Goal: Transaction & Acquisition: Download file/media

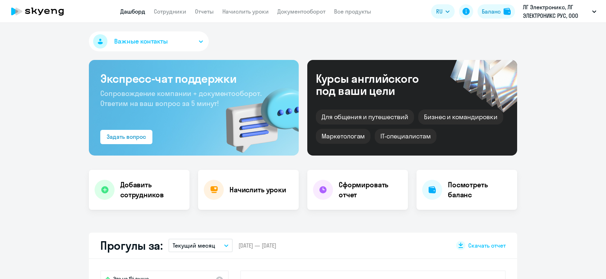
select select "30"
click at [303, 6] on app-header "Дашборд Сотрудники Отчеты Начислить уроки Документооборот Все продукты Дашборд …" at bounding box center [303, 11] width 606 height 23
click at [303, 10] on link "Документооборот" at bounding box center [301, 11] width 48 height 7
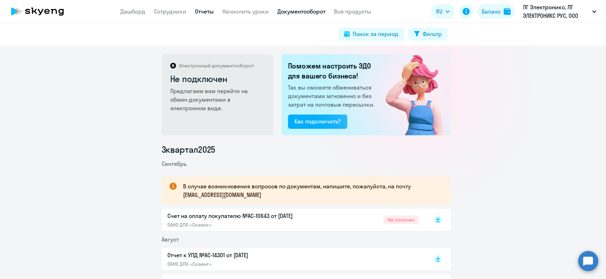
click at [200, 10] on link "Отчеты" at bounding box center [204, 11] width 19 height 7
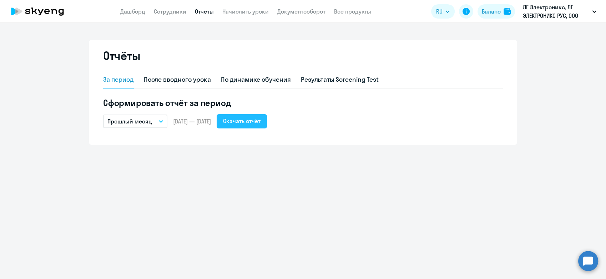
click at [254, 121] on div "Скачать отчёт" at bounding box center [241, 121] width 37 height 9
click at [260, 120] on div "Скачать отчёт" at bounding box center [241, 121] width 37 height 9
click at [157, 14] on link "Сотрудники" at bounding box center [170, 11] width 32 height 7
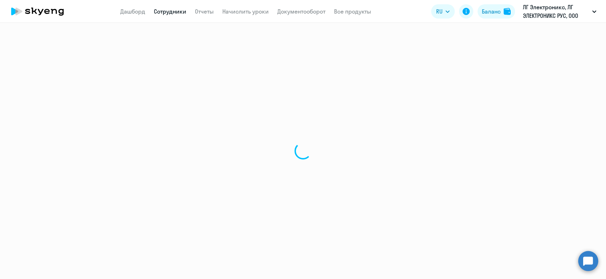
select select "30"
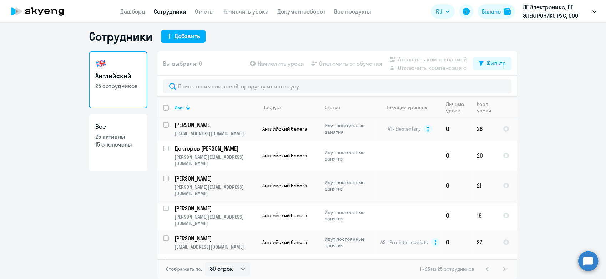
scroll to position [128, 0]
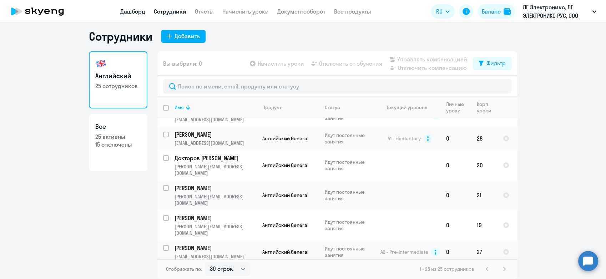
click at [133, 14] on link "Дашборд" at bounding box center [132, 11] width 25 height 7
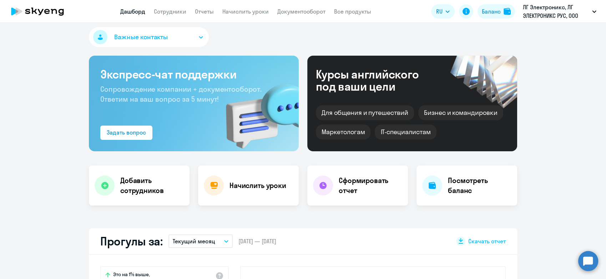
scroll to position [203, 0]
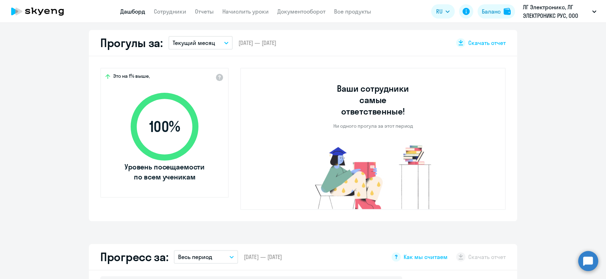
click at [185, 46] on p "Текущий месяц" at bounding box center [194, 43] width 42 height 9
select select "30"
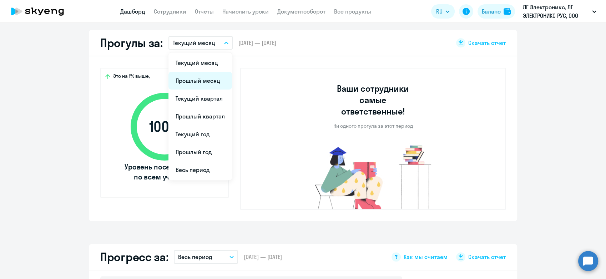
click at [186, 77] on li "Прошлый месяц" at bounding box center [200, 81] width 64 height 18
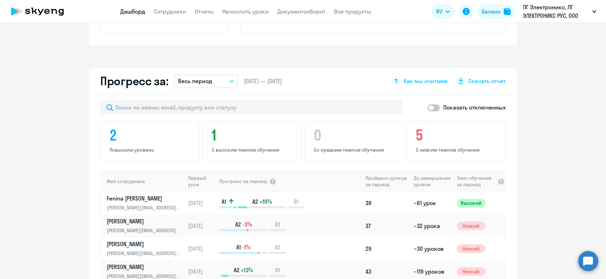
scroll to position [401, 0]
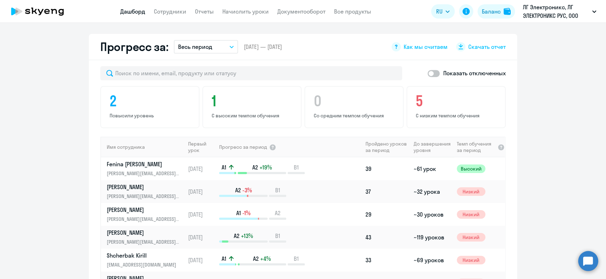
click at [212, 45] on button "Весь период" at bounding box center [206, 47] width 64 height 14
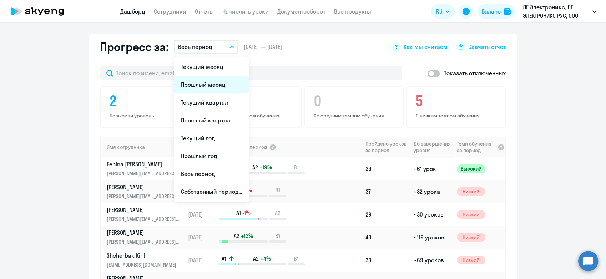
click at [207, 82] on li "Прошлый месяц" at bounding box center [211, 85] width 75 height 18
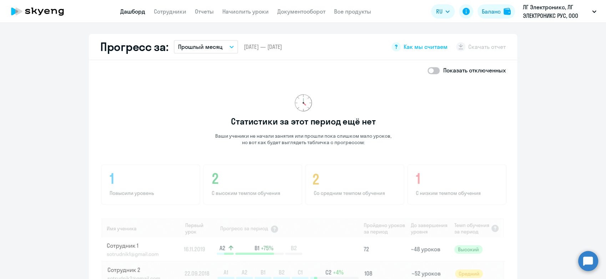
click at [300, 168] on img at bounding box center [303, 259] width 406 height 192
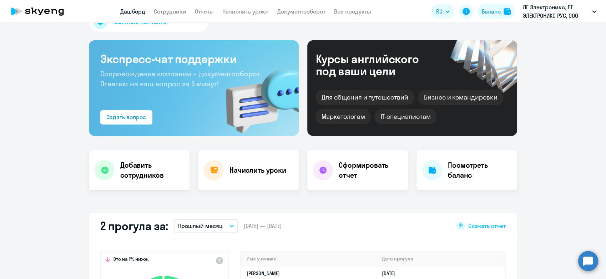
scroll to position [0, 0]
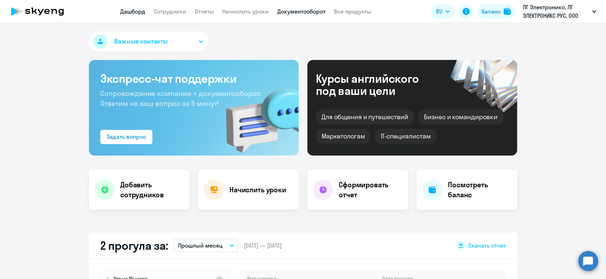
click at [298, 10] on link "Документооборот" at bounding box center [301, 11] width 48 height 7
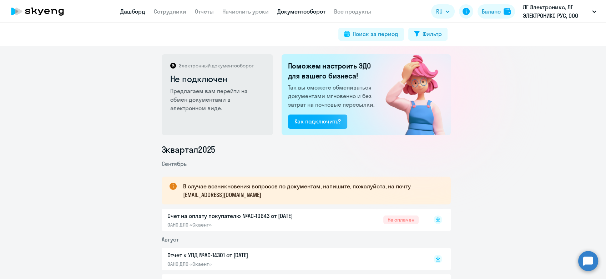
click at [134, 10] on link "Дашборд" at bounding box center [132, 11] width 25 height 7
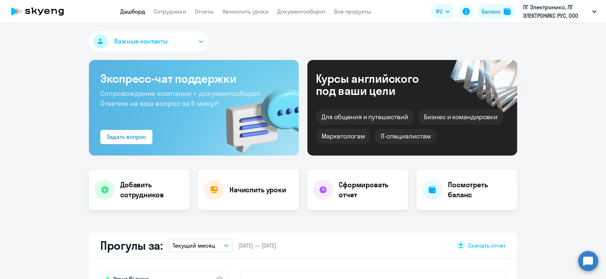
select select "30"
click at [280, 11] on link "Документооборот" at bounding box center [301, 11] width 48 height 7
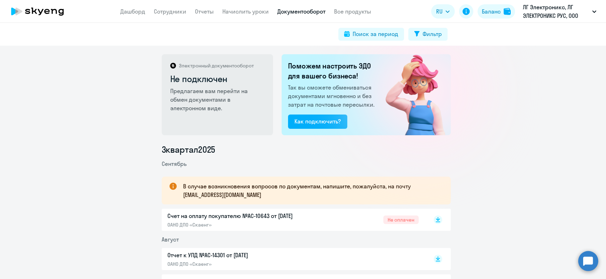
click at [436, 223] on rect at bounding box center [438, 220] width 9 height 9
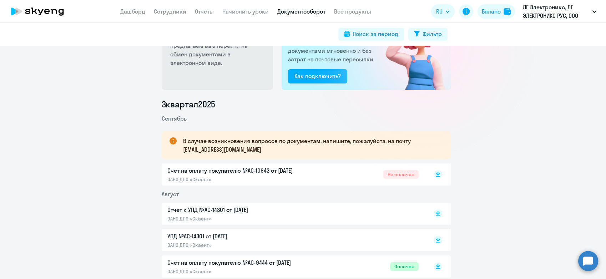
scroll to position [119, 0]
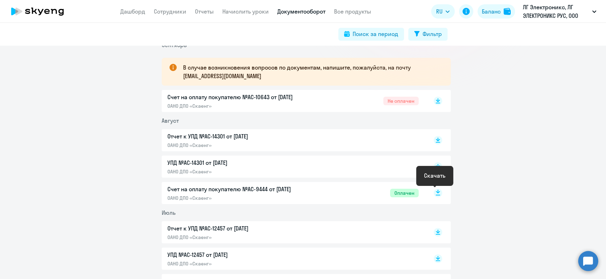
click at [435, 194] on rect at bounding box center [438, 193] width 9 height 9
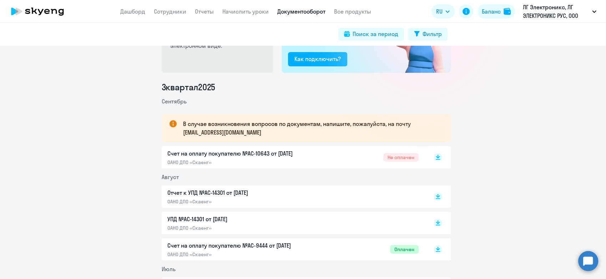
scroll to position [0, 0]
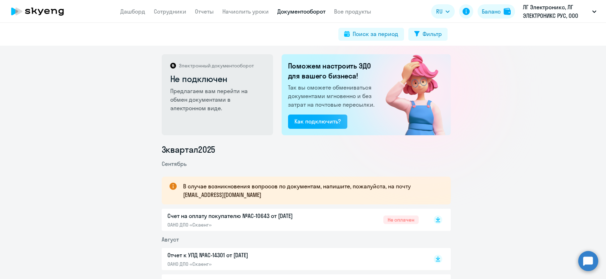
click at [434, 221] on rect at bounding box center [438, 220] width 9 height 9
click at [163, 14] on link "Сотрудники" at bounding box center [170, 11] width 32 height 7
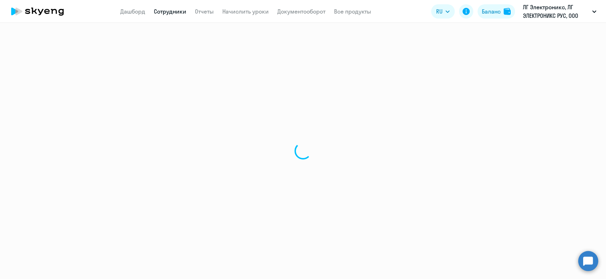
select select "30"
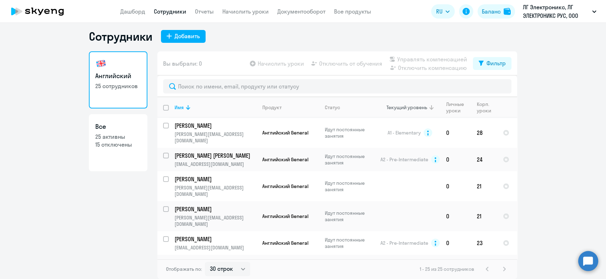
click at [400, 105] on div "Текущий уровень" at bounding box center [406, 107] width 41 height 6
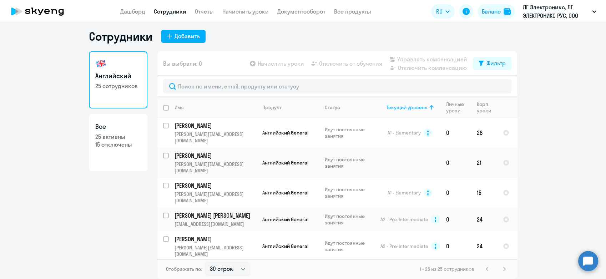
click at [405, 106] on div "Текущий уровень" at bounding box center [406, 107] width 41 height 6
